Goal: Information Seeking & Learning: Learn about a topic

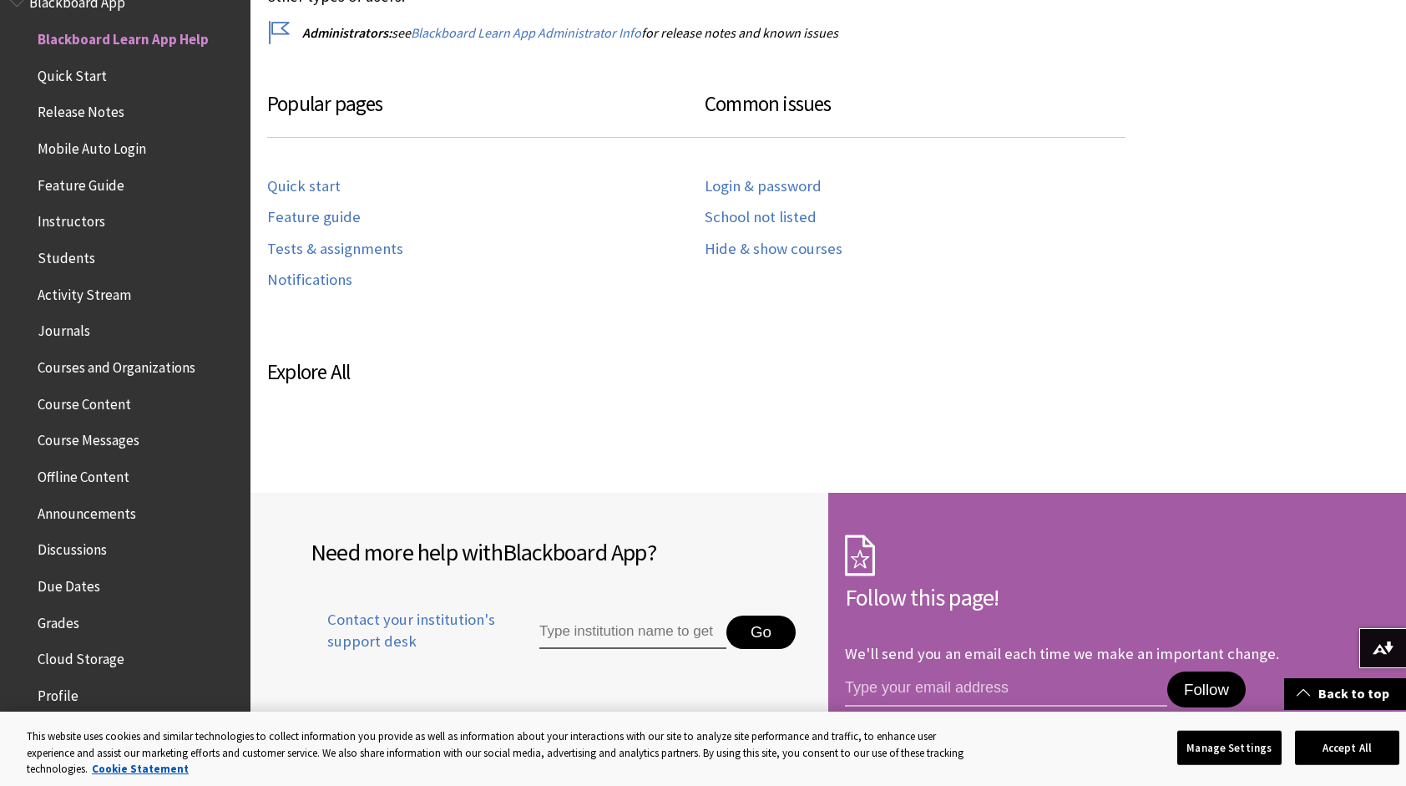
scroll to position [835, 0]
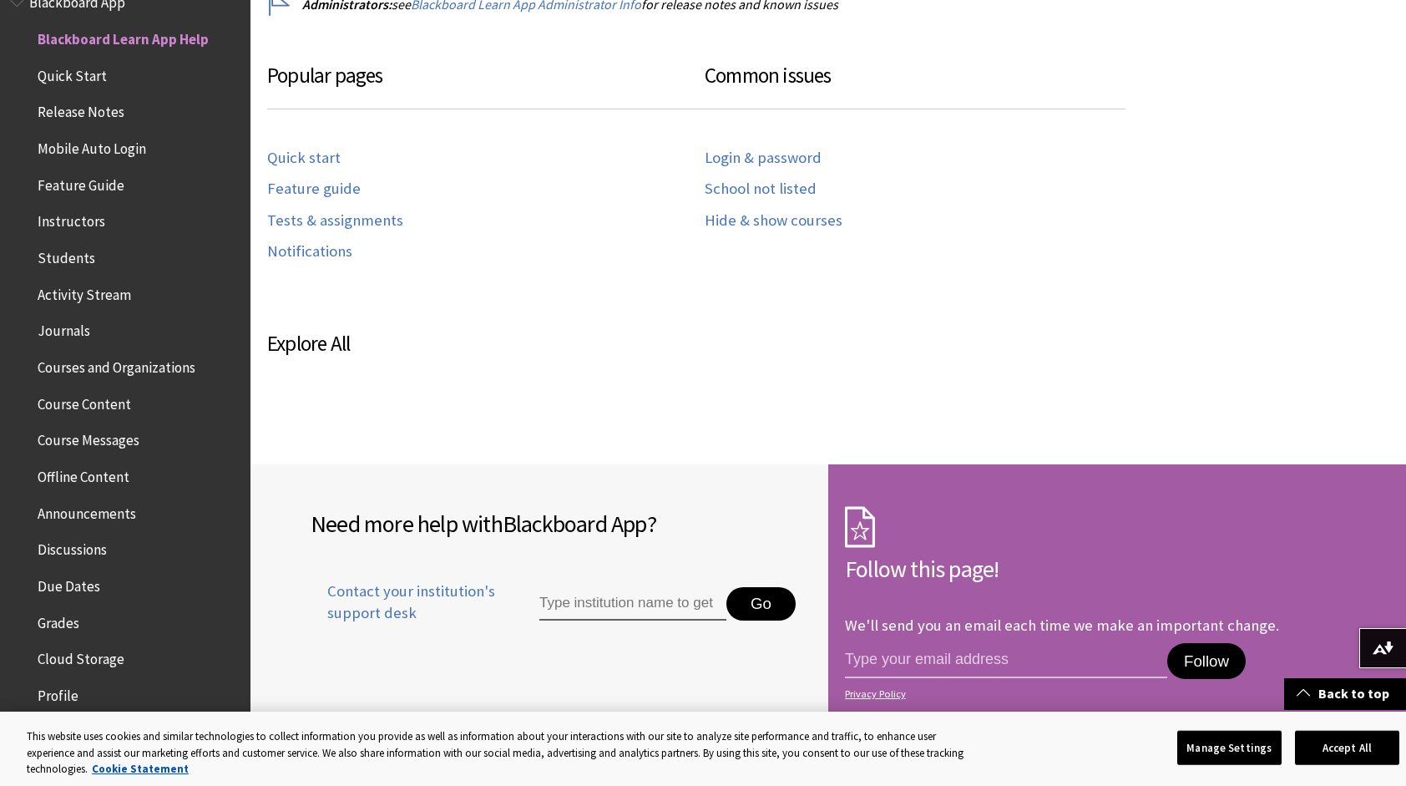
click at [77, 224] on span "Instructors" at bounding box center [72, 219] width 68 height 23
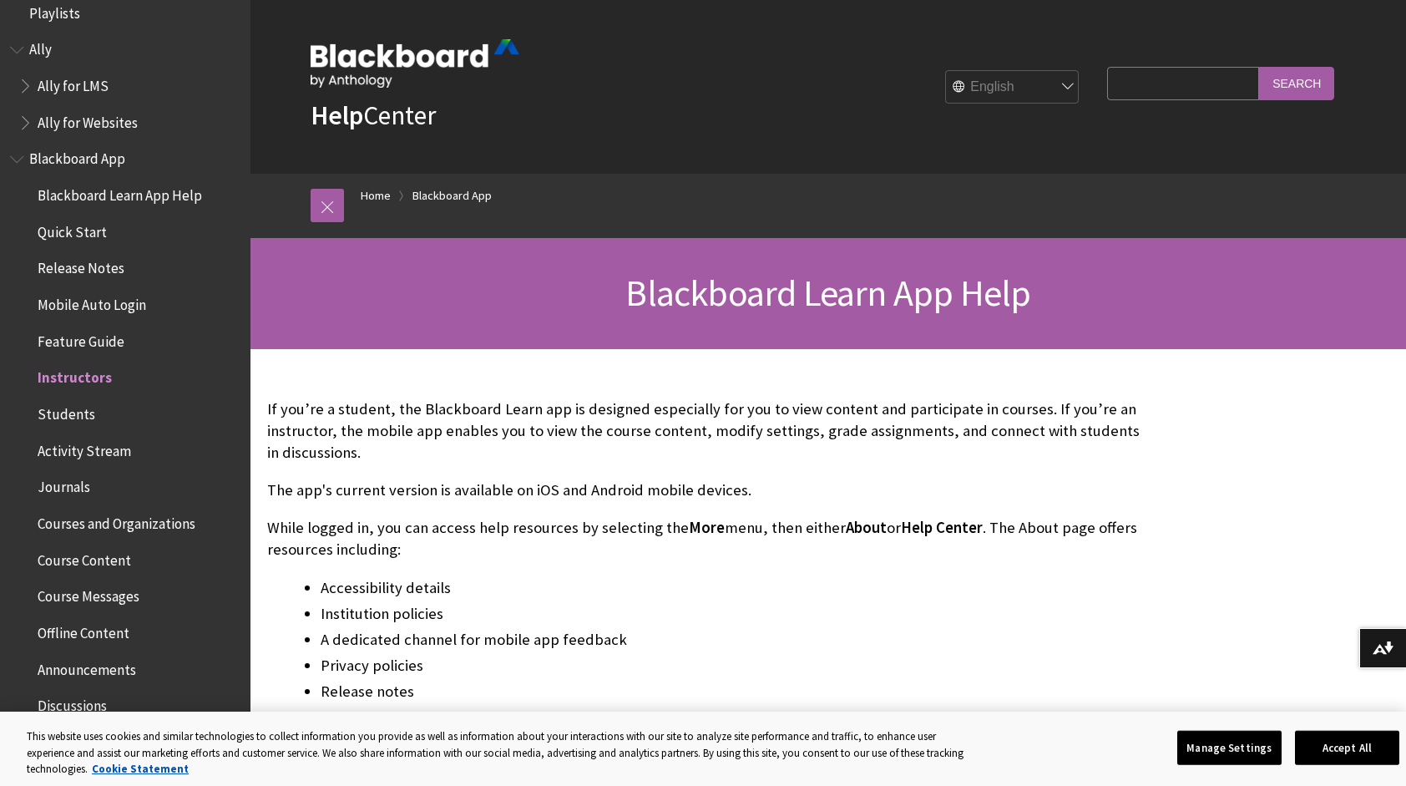
scroll to position [0, 0]
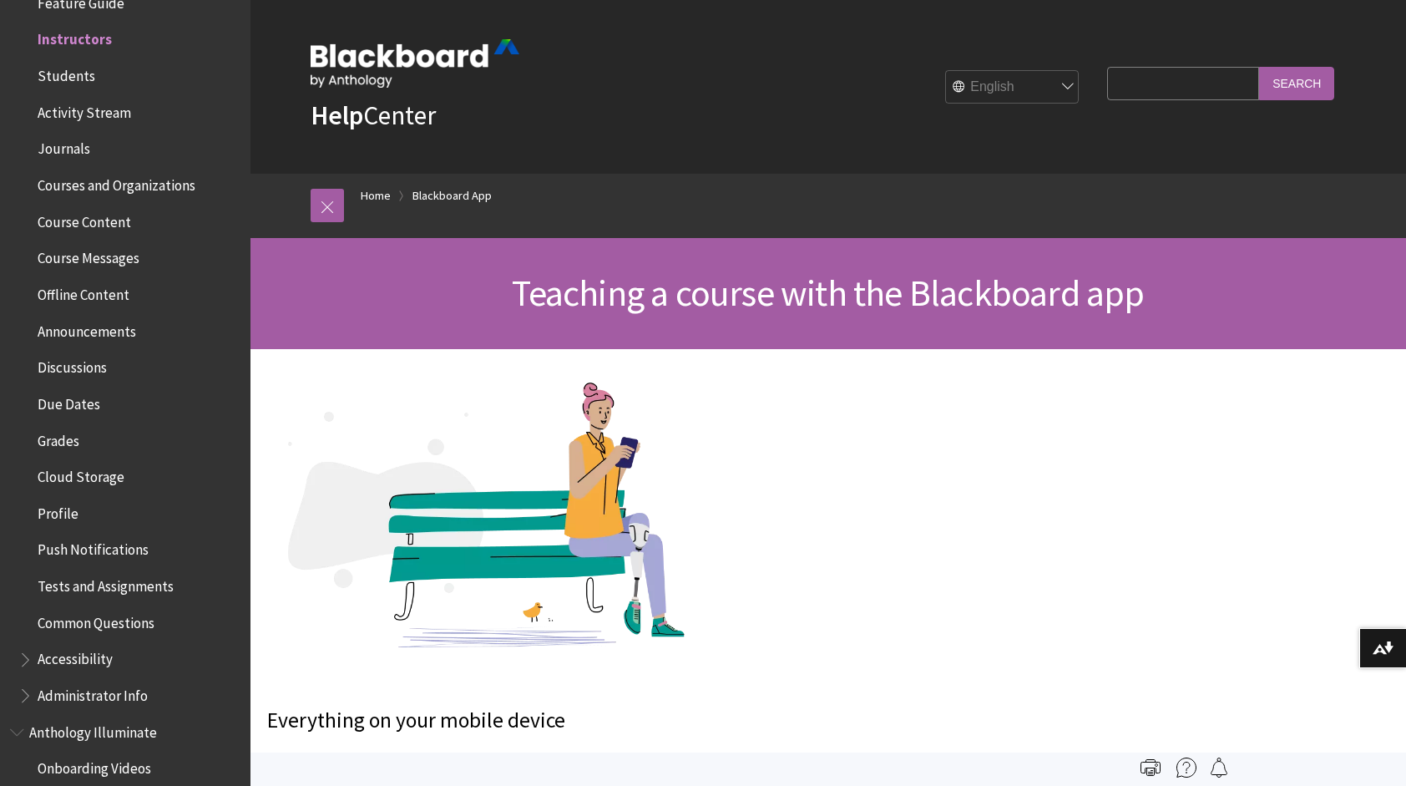
click at [89, 403] on span "Due Dates" at bounding box center [69, 401] width 63 height 23
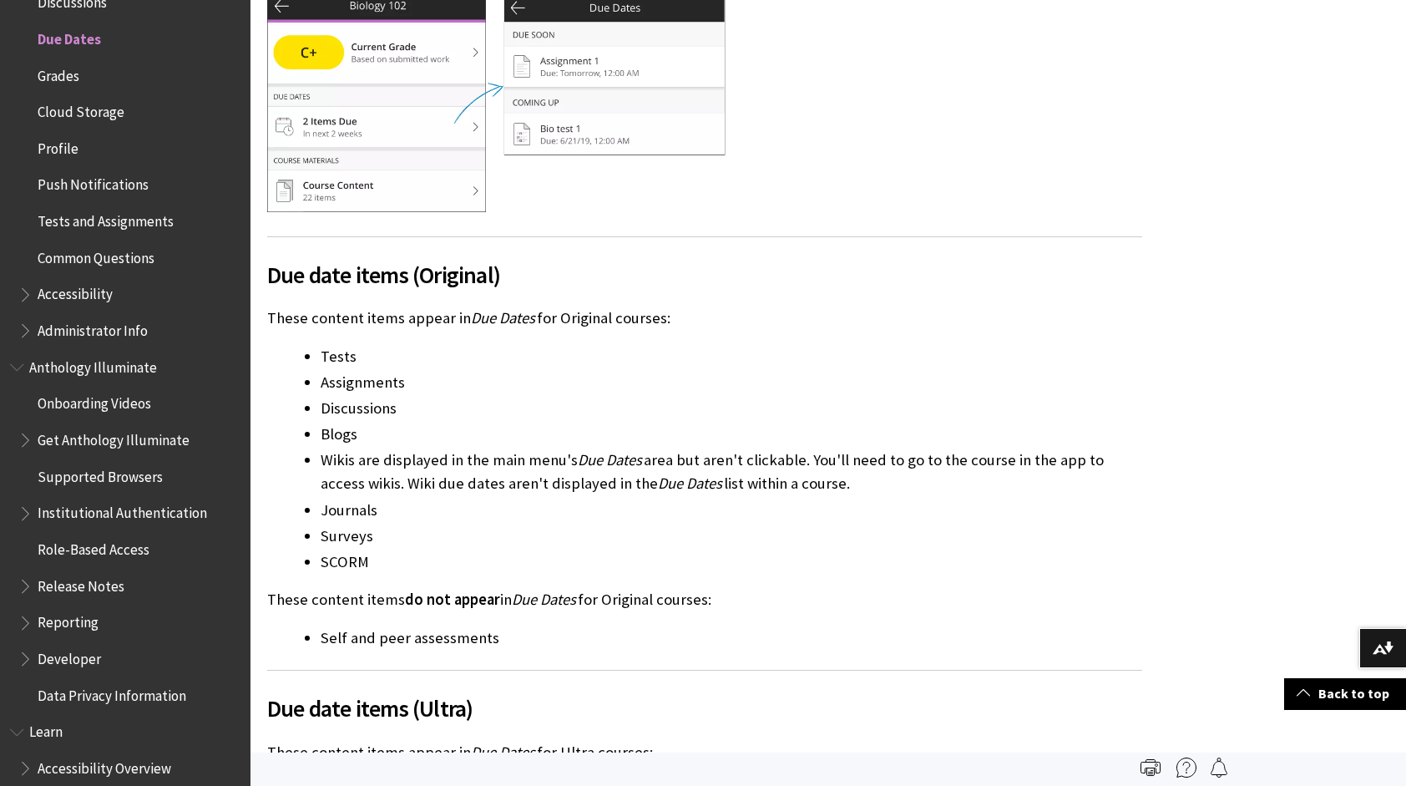
scroll to position [1252, 0]
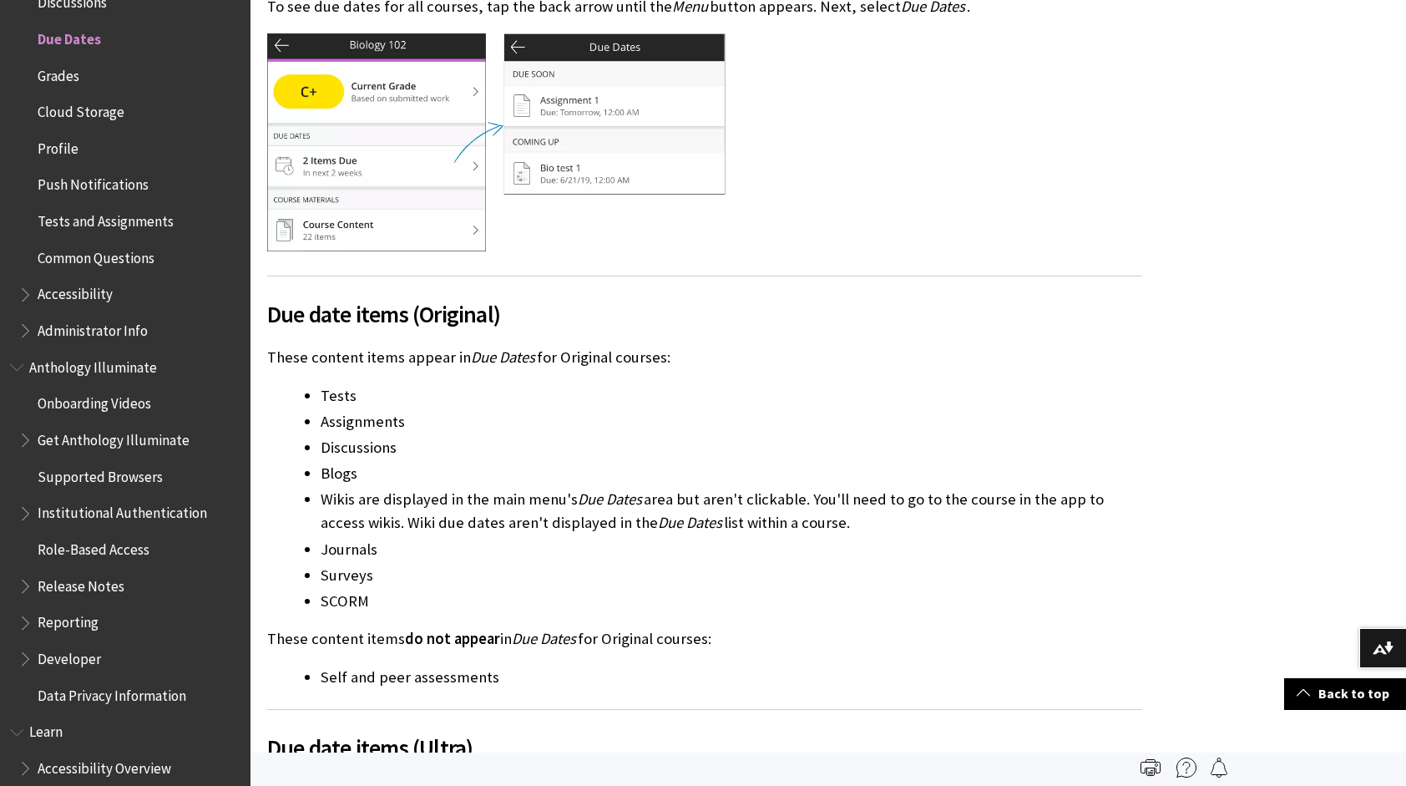
click at [335, 314] on span "Due date items (Original)" at bounding box center [704, 313] width 875 height 35
click at [437, 319] on span "Due date items (Original)" at bounding box center [704, 313] width 875 height 35
click at [134, 224] on span "Tests and Assignments" at bounding box center [106, 218] width 136 height 23
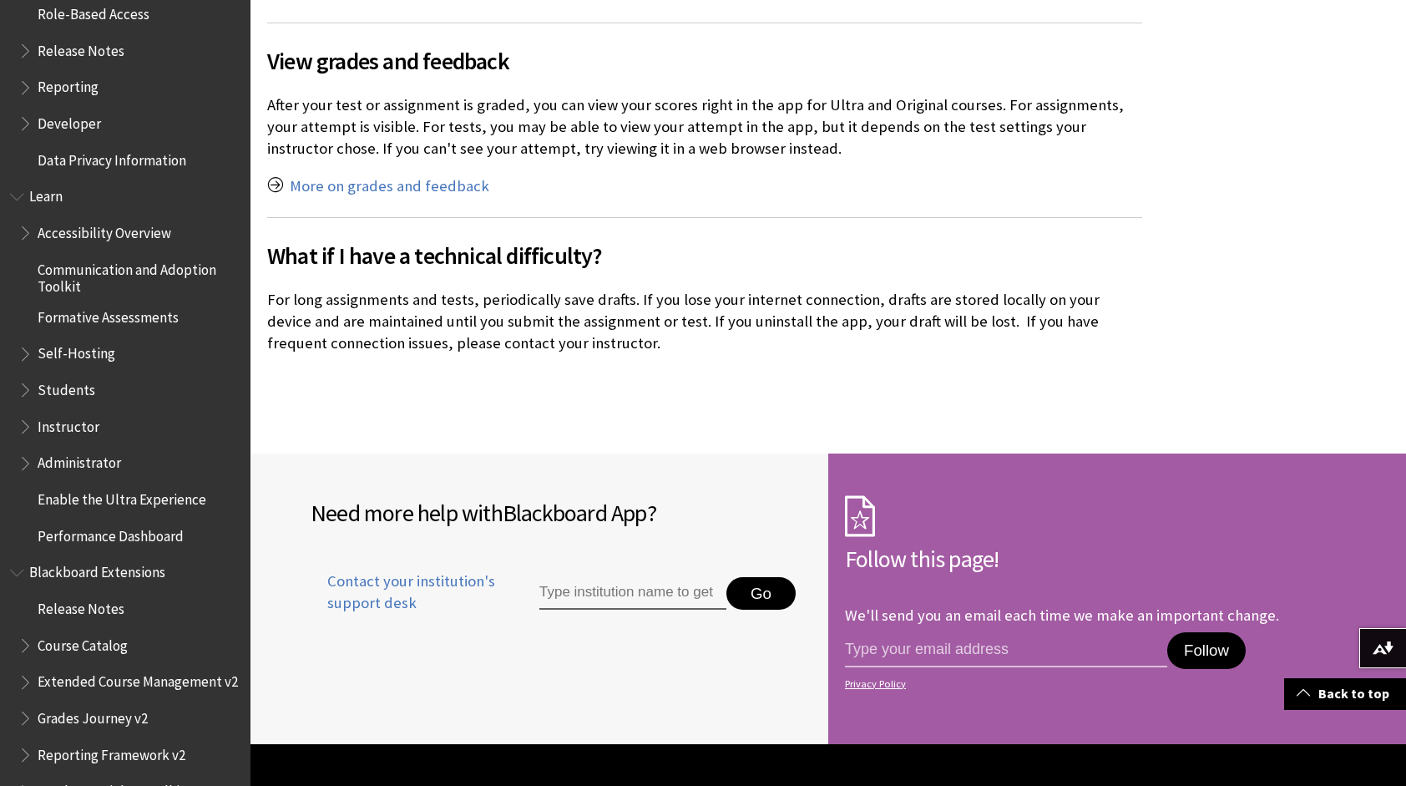
scroll to position [1202, 0]
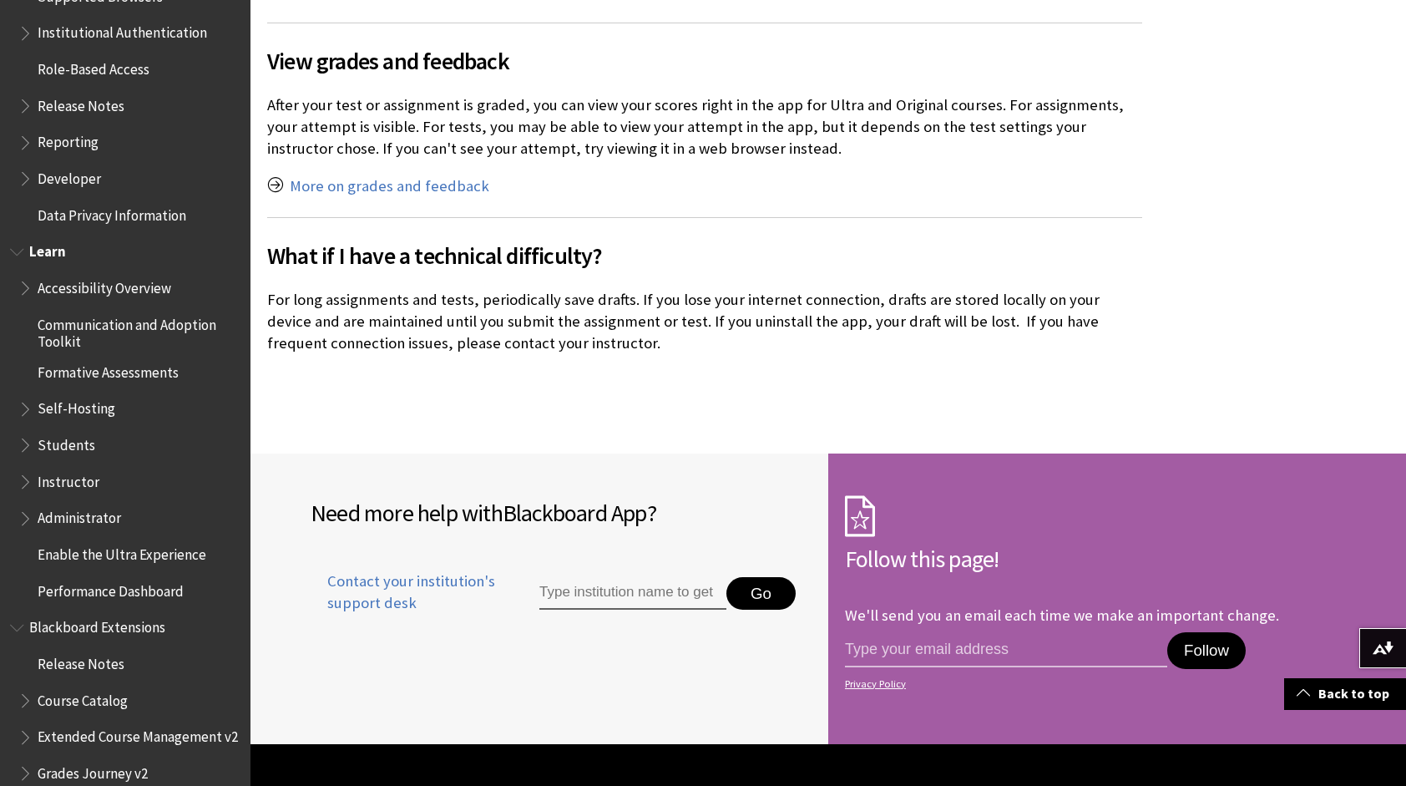
click at [73, 481] on span "Instructor" at bounding box center [69, 478] width 62 height 23
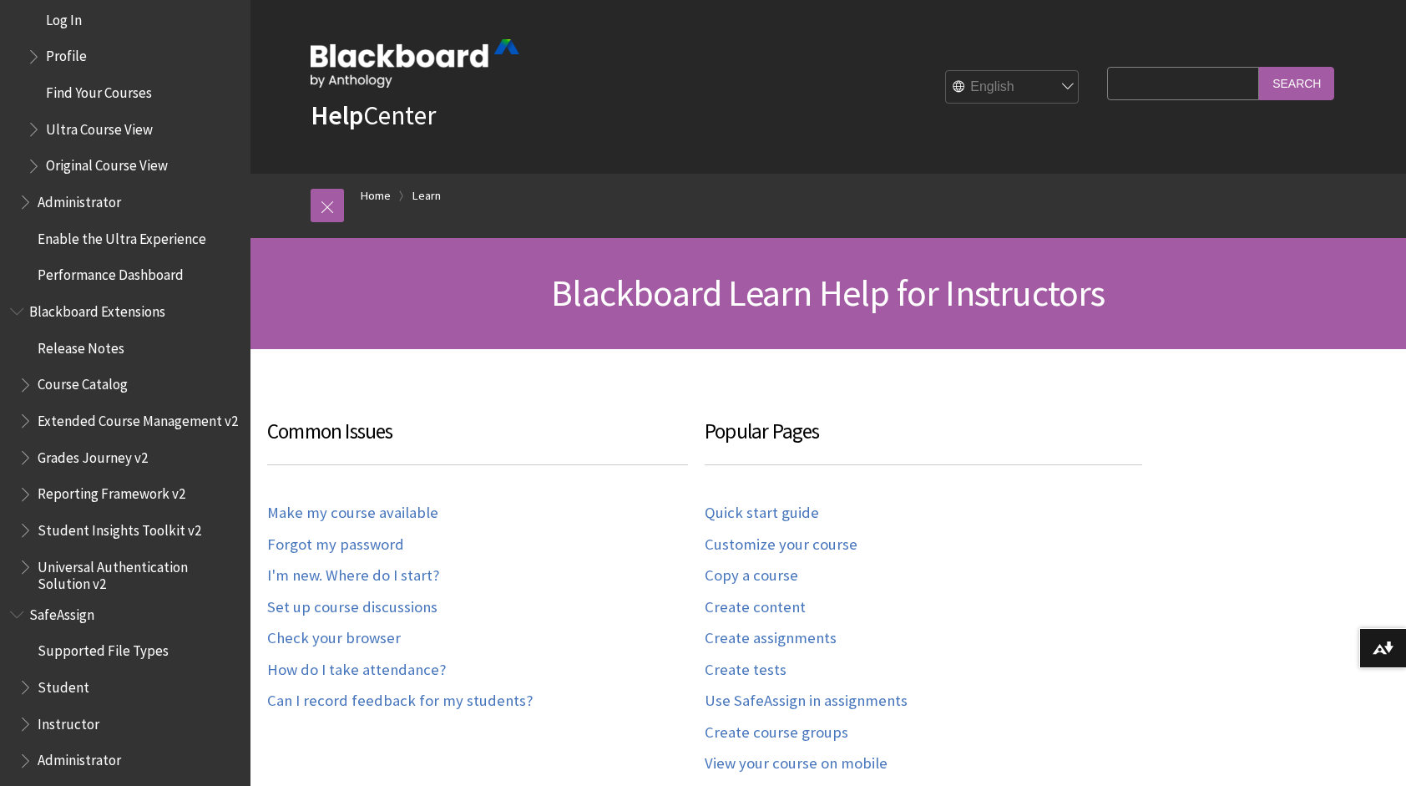
scroll to position [1947, 0]
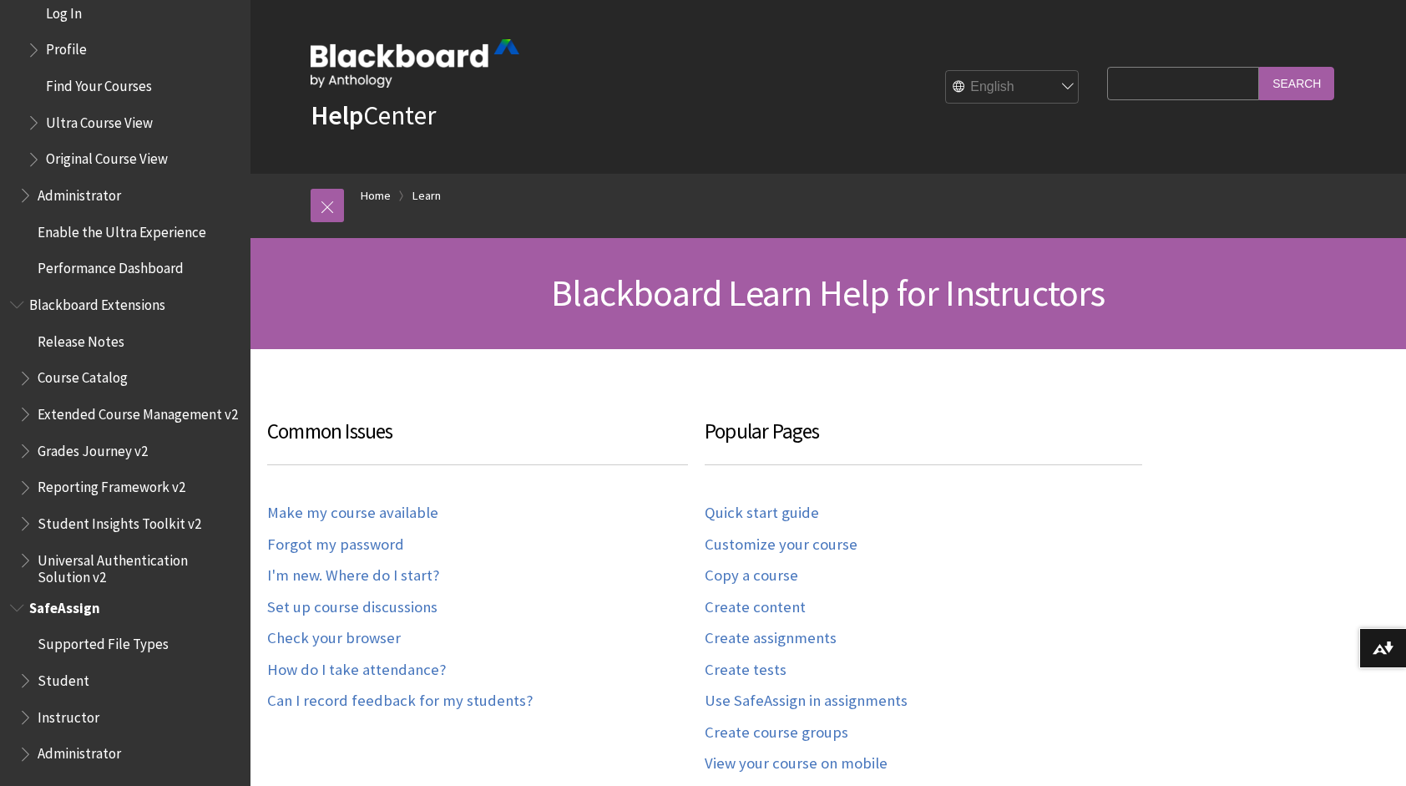
click at [85, 716] on span "Instructor" at bounding box center [69, 714] width 62 height 23
